Goal: Check status: Check status

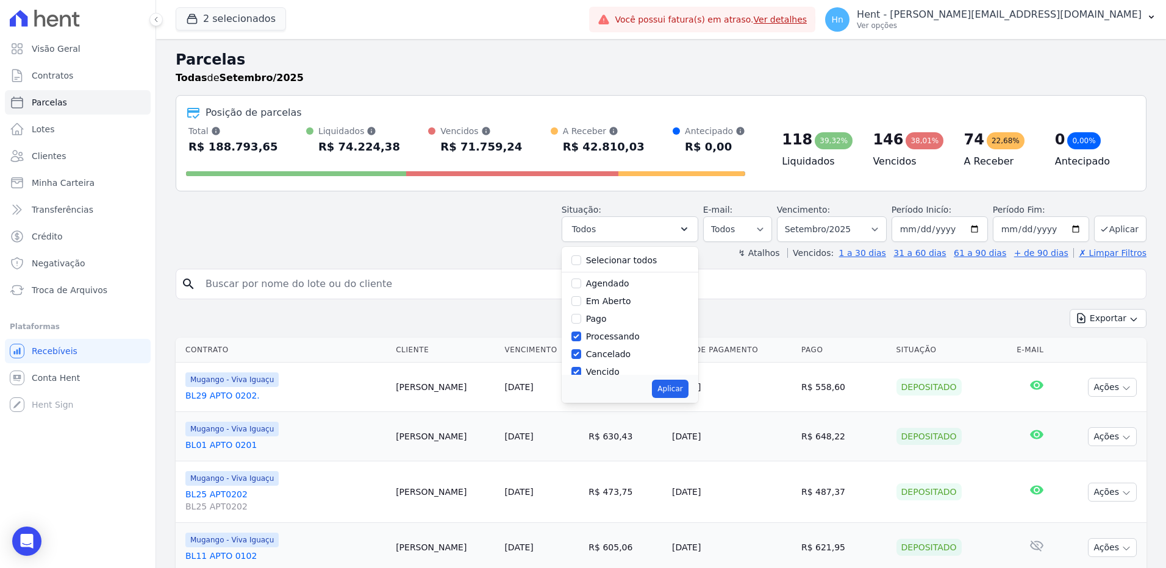
select select
click at [65, 159] on link "Clientes" at bounding box center [78, 156] width 146 height 24
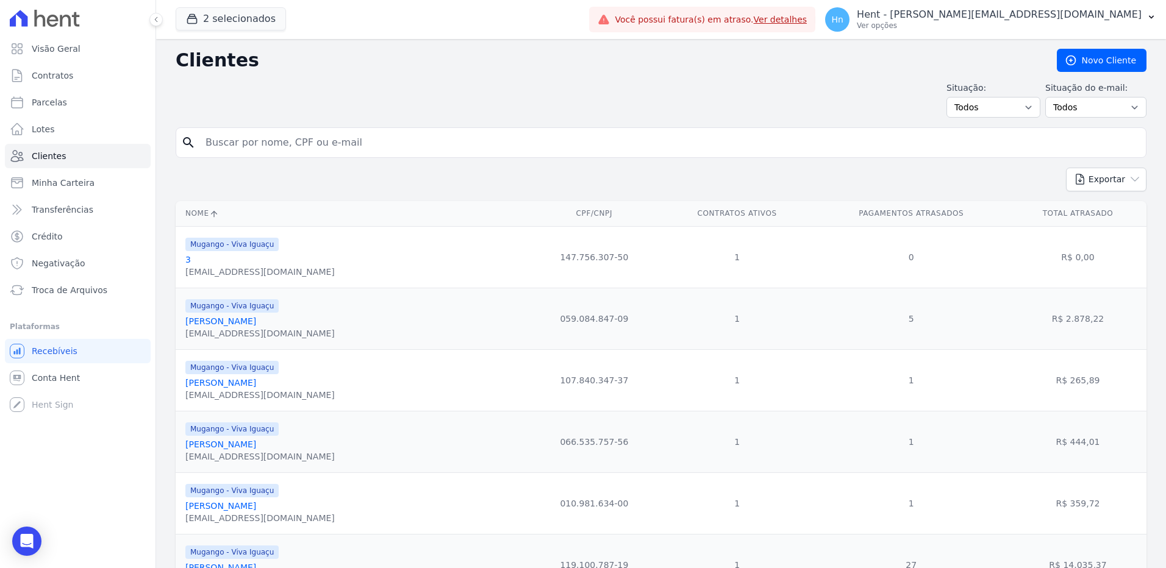
click at [304, 138] on input "search" at bounding box center [669, 142] width 943 height 24
click at [246, 146] on input "search" at bounding box center [669, 142] width 943 height 24
click at [352, 143] on input "search" at bounding box center [669, 142] width 943 height 24
paste input "[URL][DOMAIN_NAME]"
type input "[URL][DOMAIN_NAME]"
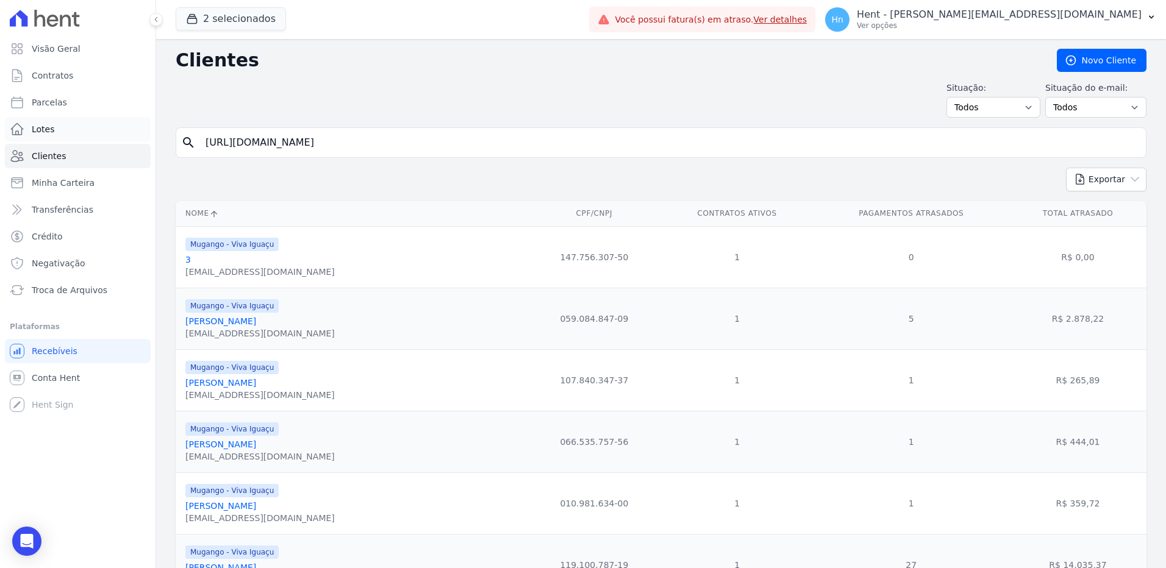
drag, startPoint x: 371, startPoint y: 140, endPoint x: 100, endPoint y: 125, distance: 271.2
click at [100, 125] on div "Visão Geral Contratos [GEOGRAPHIC_DATA] Lotes Clientes Minha Carteira Transferê…" at bounding box center [583, 284] width 1166 height 568
click at [245, 141] on input "search" at bounding box center [669, 142] width 943 height 24
paste input "[PERSON_NAME]"
type input "[PERSON_NAME]"
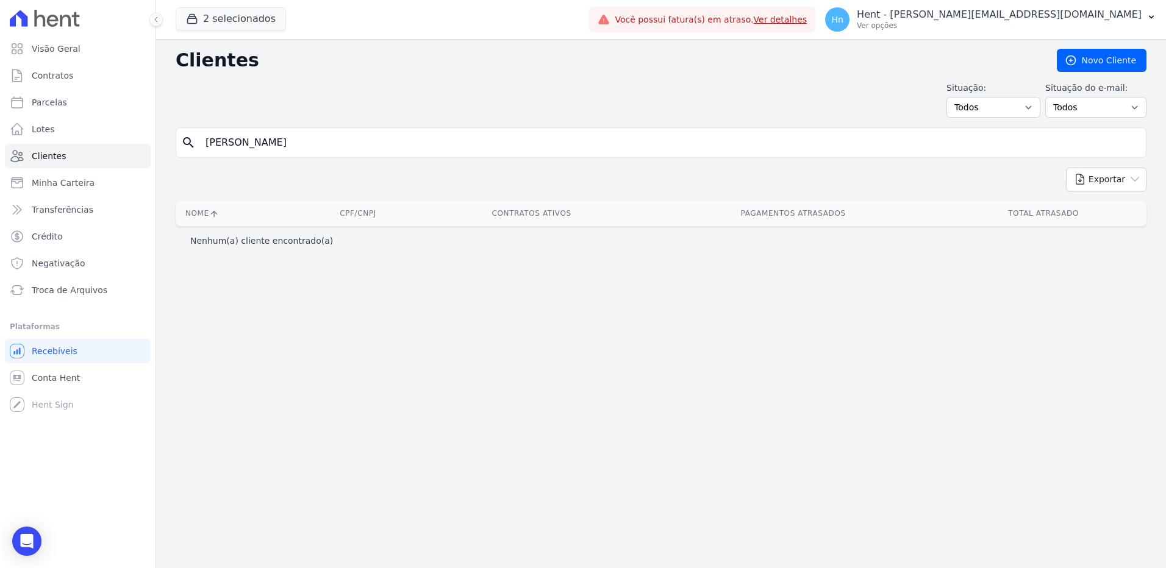
drag, startPoint x: 298, startPoint y: 145, endPoint x: 201, endPoint y: 146, distance: 97.6
click at [198, 146] on div "search [PERSON_NAME]" at bounding box center [661, 142] width 971 height 30
click at [74, 157] on link "Clientes" at bounding box center [78, 156] width 146 height 24
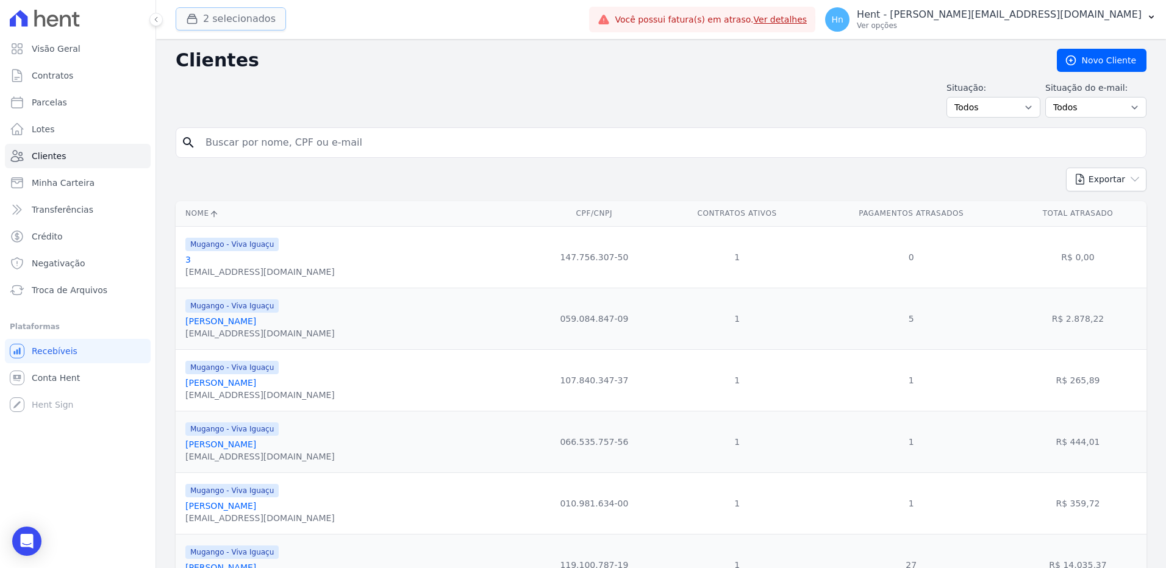
click at [221, 23] on button "2 selecionados" at bounding box center [231, 18] width 110 height 23
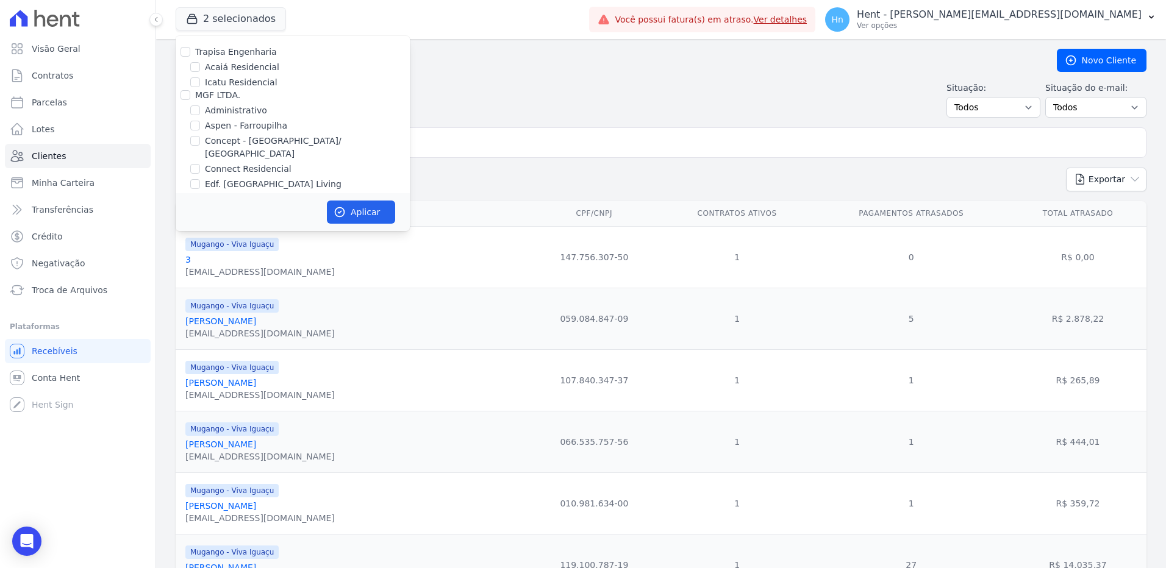
scroll to position [2791, 0]
click at [206, 148] on label "Promoval" at bounding box center [215, 153] width 40 height 10
click at [190, 148] on input "Promoval" at bounding box center [186, 153] width 10 height 10
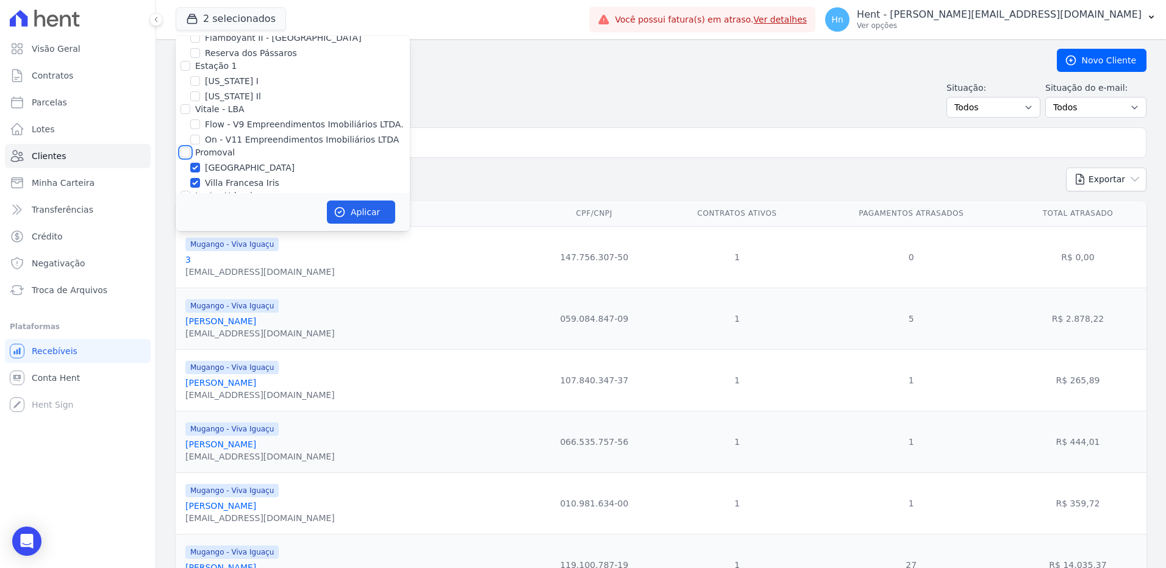
checkbox input "true"
click at [344, 206] on icon "button" at bounding box center [340, 212] width 12 height 12
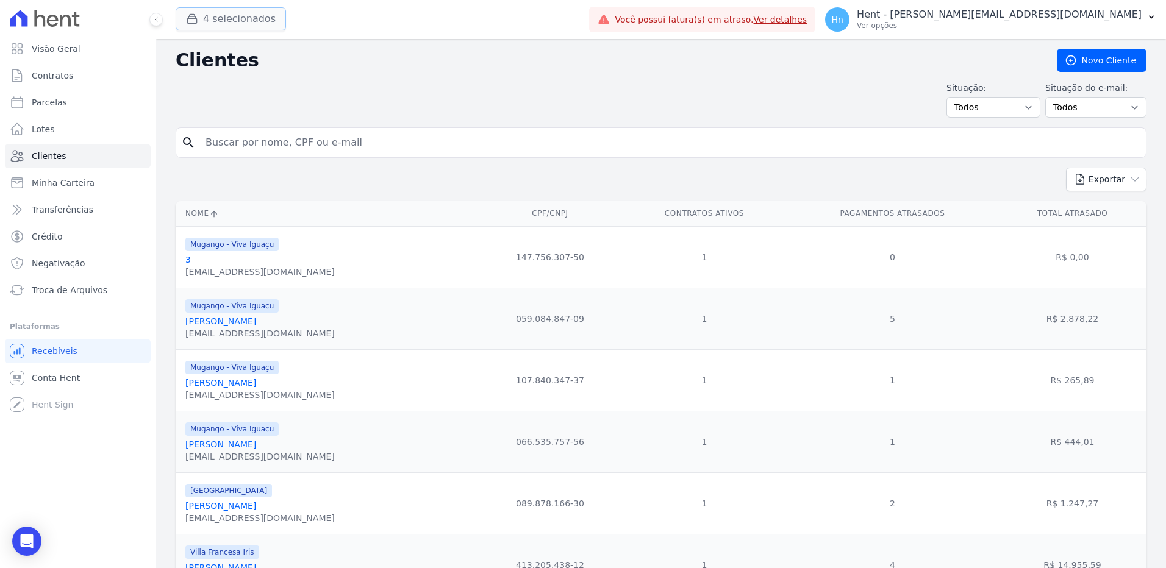
click at [232, 21] on button "4 selecionados" at bounding box center [231, 18] width 110 height 23
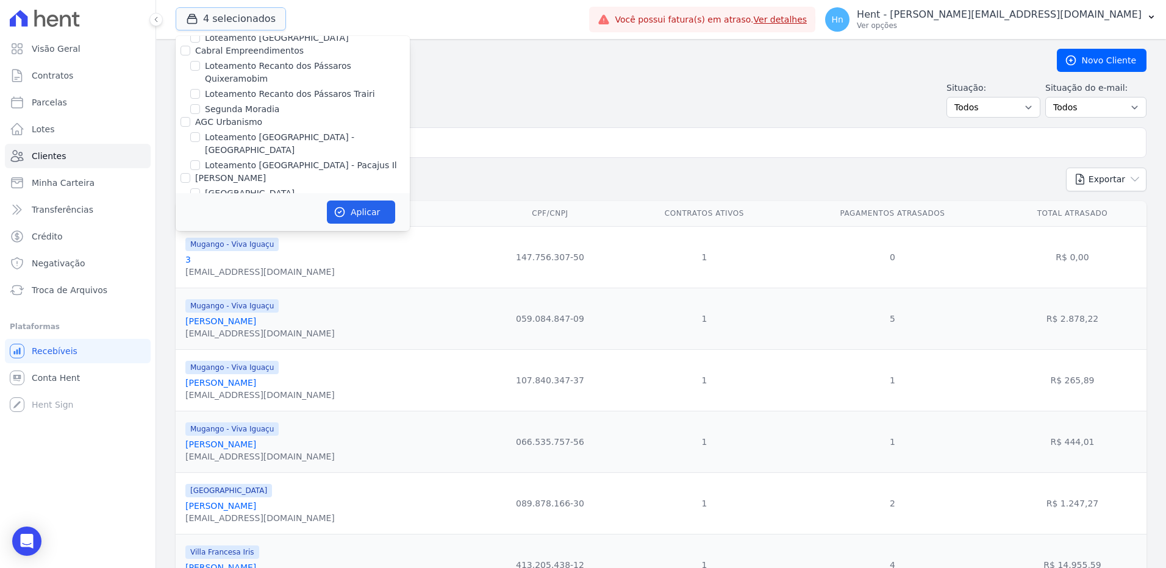
scroll to position [3952, 0]
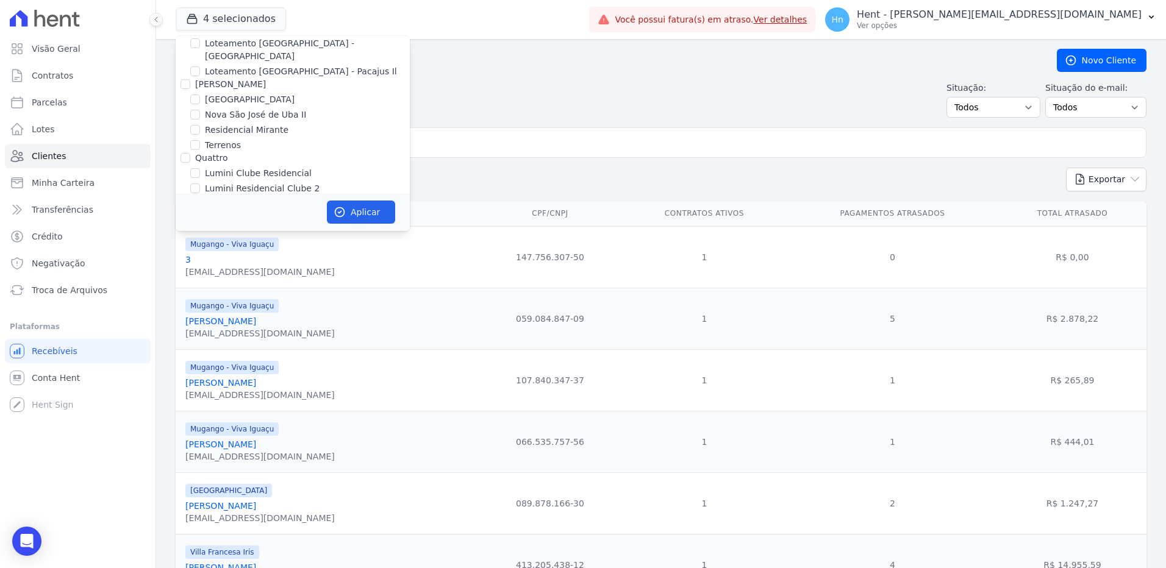
click at [207, 241] on label "Mugango - Viva Iguaçu" at bounding box center [254, 247] width 98 height 13
click at [200, 242] on input "Mugango - Viva Iguaçu" at bounding box center [195, 247] width 10 height 10
checkbox input "false"
click at [360, 213] on button "Aplicar" at bounding box center [361, 212] width 68 height 23
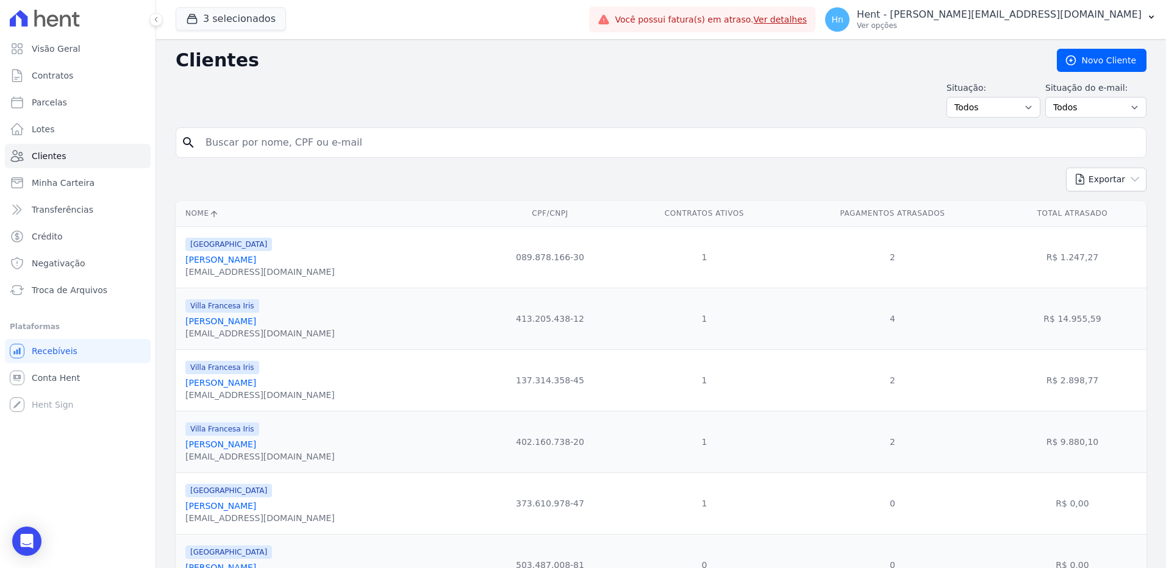
click at [287, 143] on input "search" at bounding box center [669, 142] width 943 height 24
type input "[PERSON_NAME]"
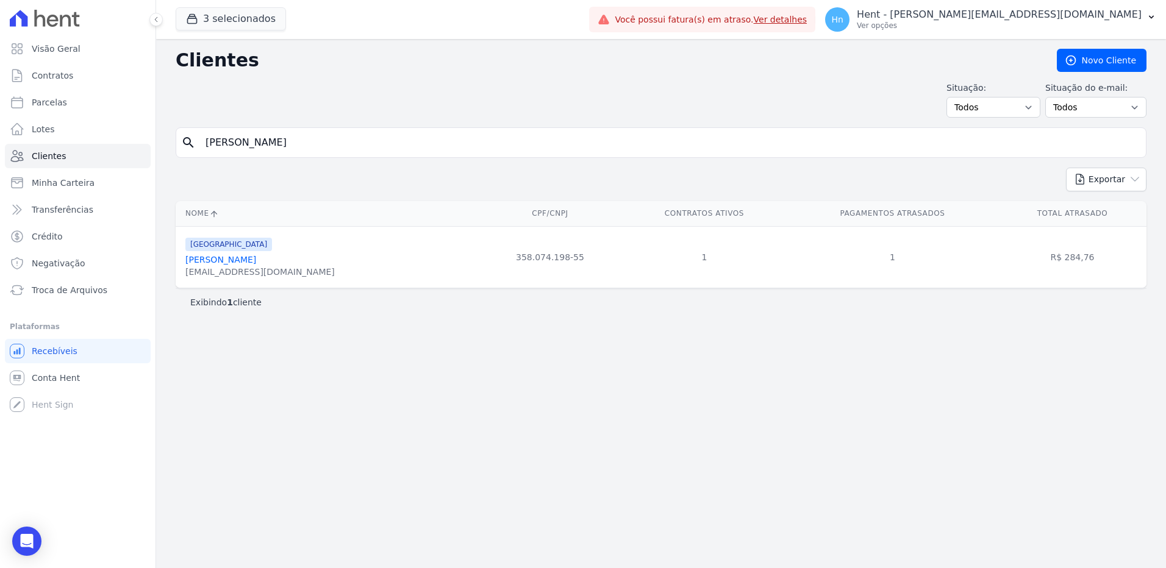
click at [256, 259] on link "[PERSON_NAME]" at bounding box center [220, 260] width 71 height 10
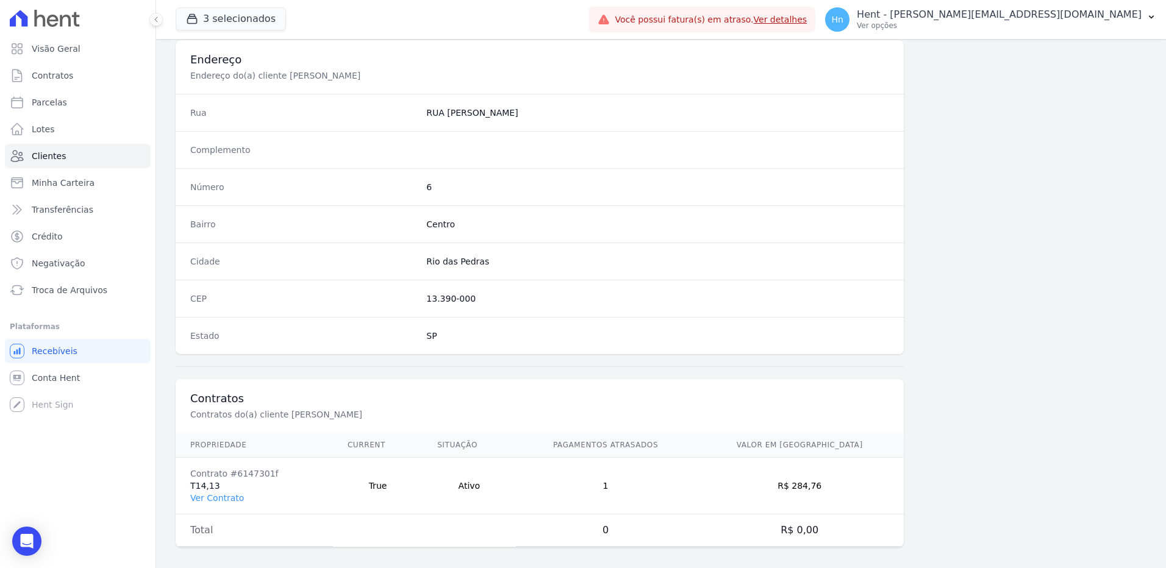
scroll to position [573, 0]
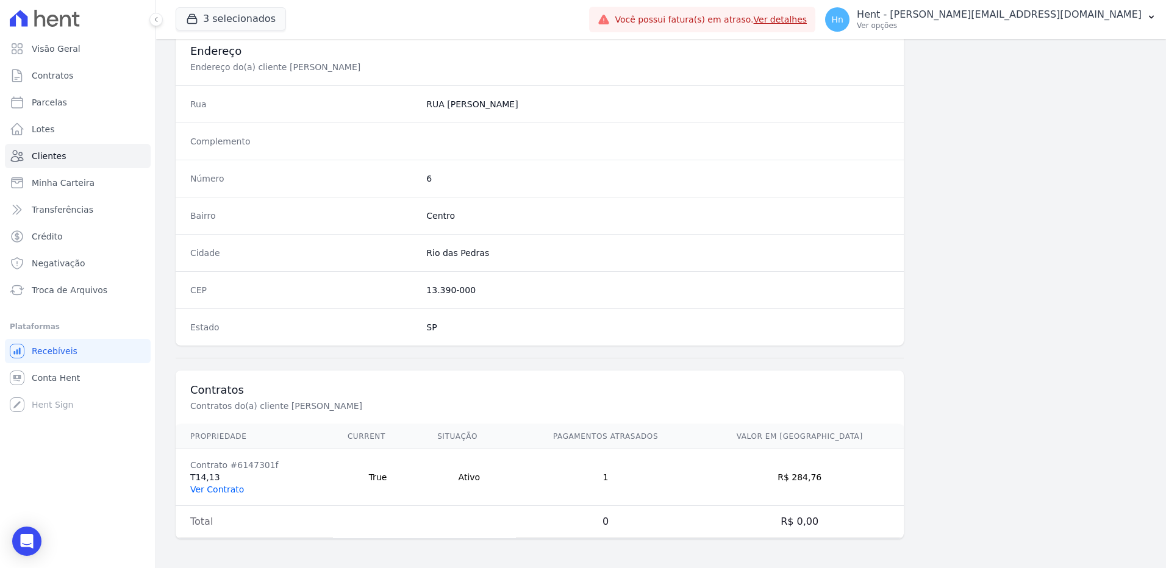
click at [233, 491] on link "Ver Contrato" at bounding box center [217, 490] width 54 height 10
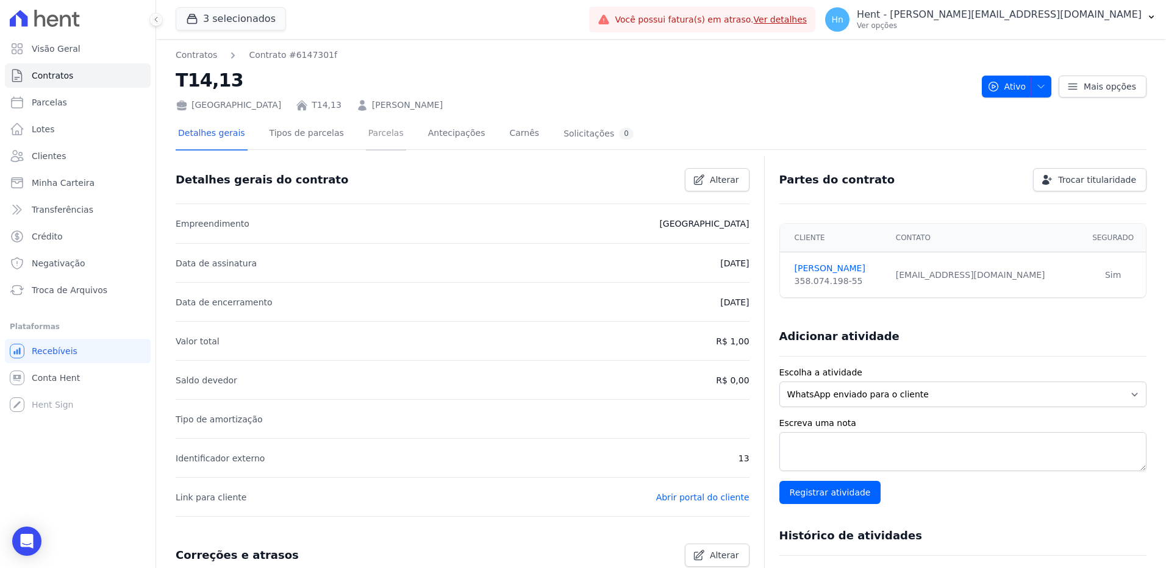
click at [367, 137] on link "Parcelas" at bounding box center [386, 134] width 40 height 32
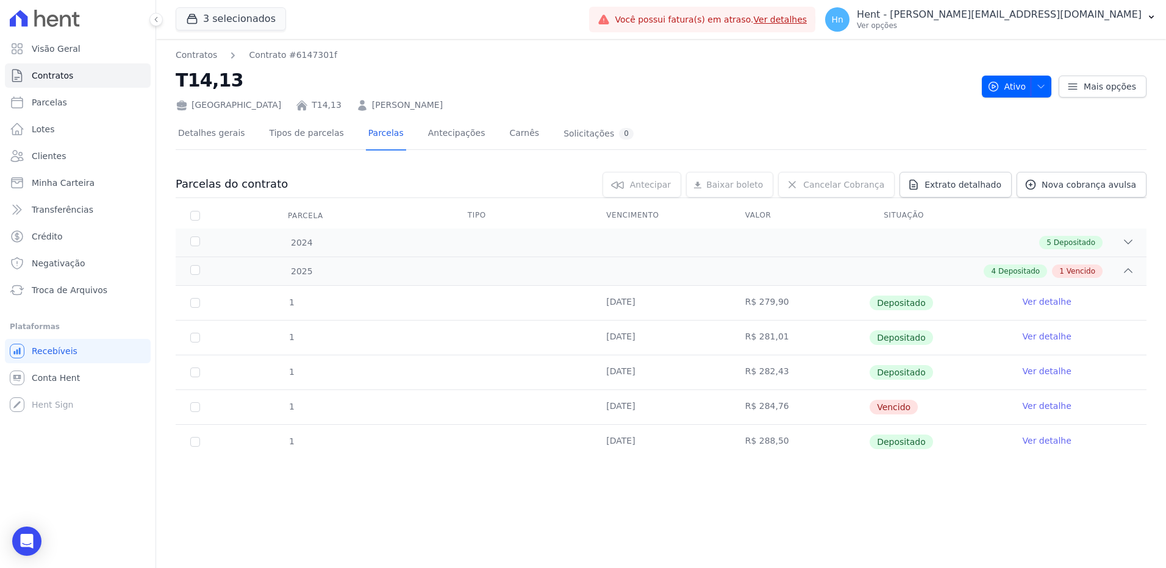
drag, startPoint x: 609, startPoint y: 443, endPoint x: 1072, endPoint y: 444, distance: 463.5
click at [1072, 444] on tr "1 [DATE] R$ 288,50 Depositado Ver detalhe" at bounding box center [661, 441] width 971 height 35
drag, startPoint x: 608, startPoint y: 407, endPoint x: 668, endPoint y: 405, distance: 59.8
click at [668, 405] on td "[DATE]" at bounding box center [661, 407] width 138 height 34
click at [865, 473] on div "Parcelas do contrato 0 selecionada(s) [GEOGRAPHIC_DATA] [GEOGRAPHIC_DATA] Reneg…" at bounding box center [661, 323] width 971 height 326
